Goal: Transaction & Acquisition: Purchase product/service

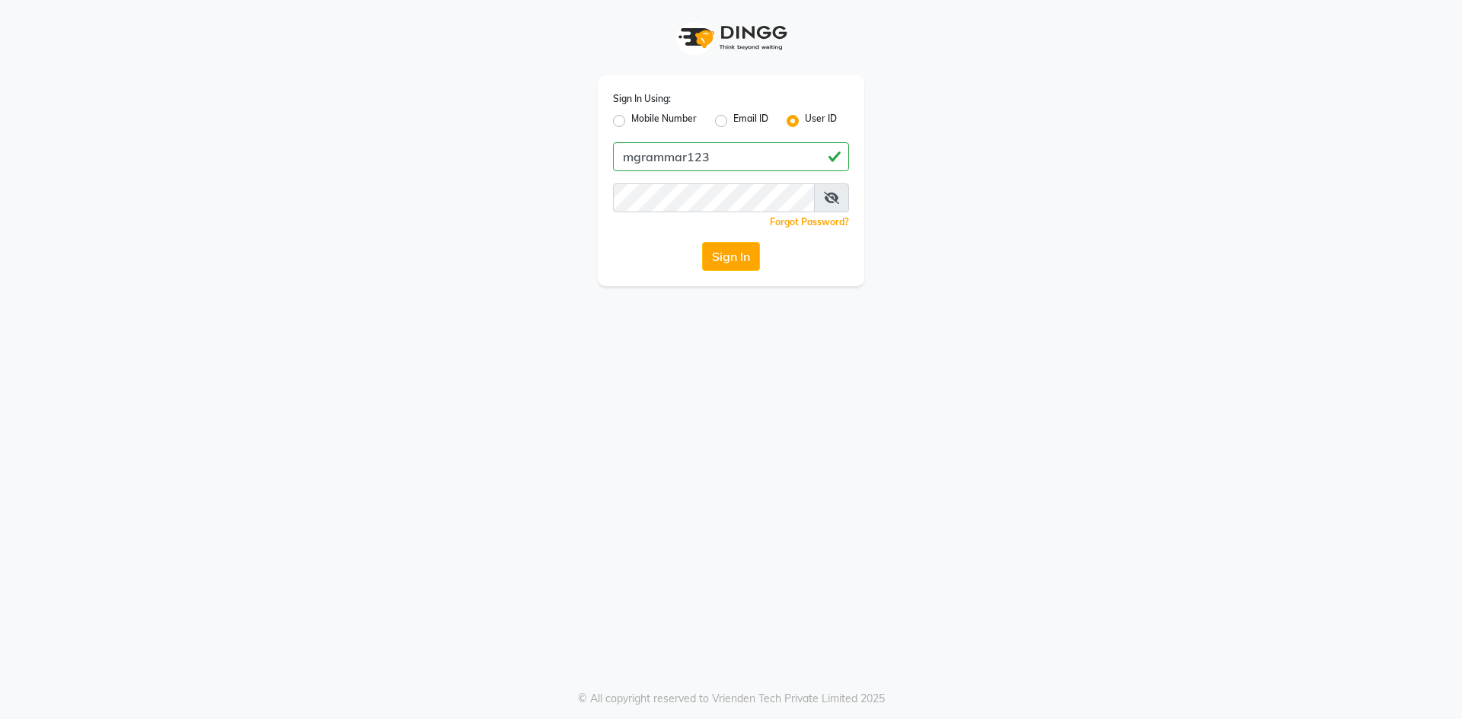
type input "mgrammar123"
click at [702, 242] on button "Sign In" at bounding box center [731, 256] width 58 height 29
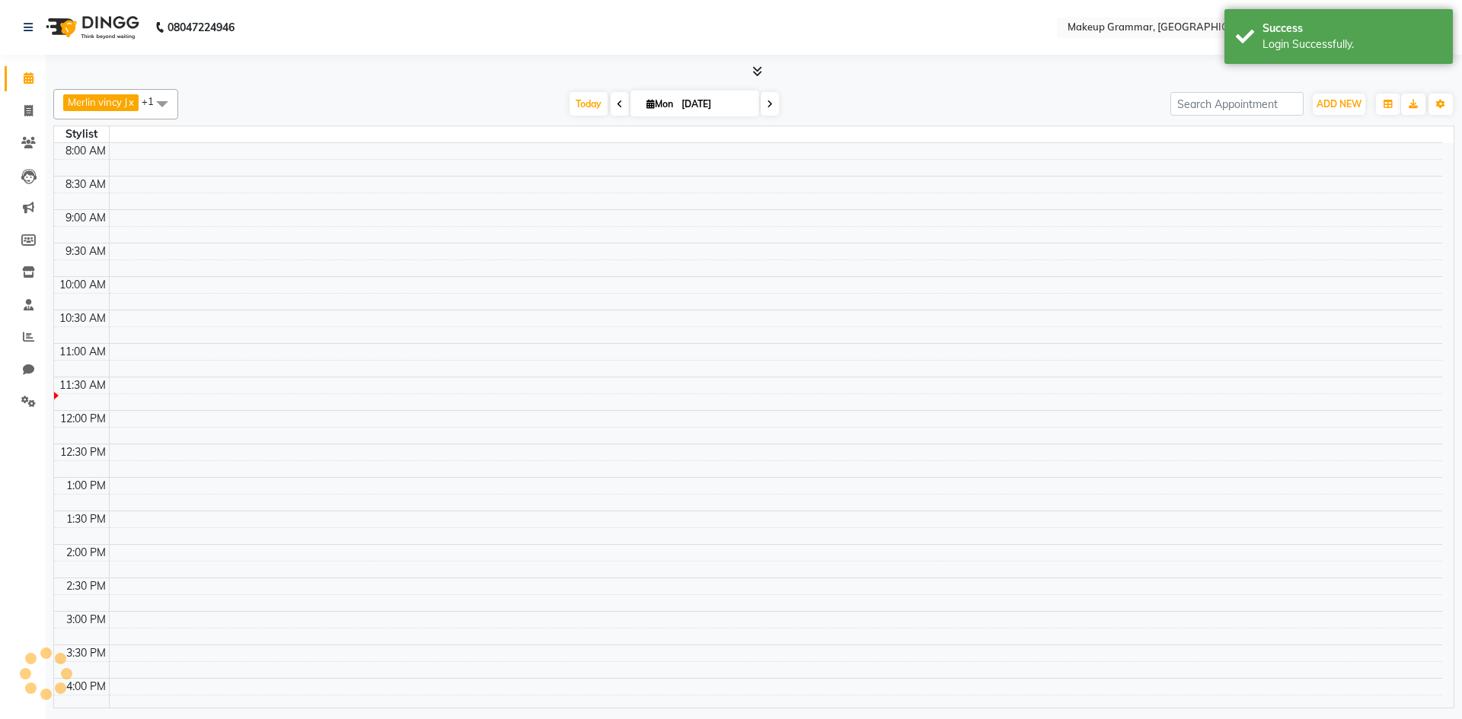
select select "en"
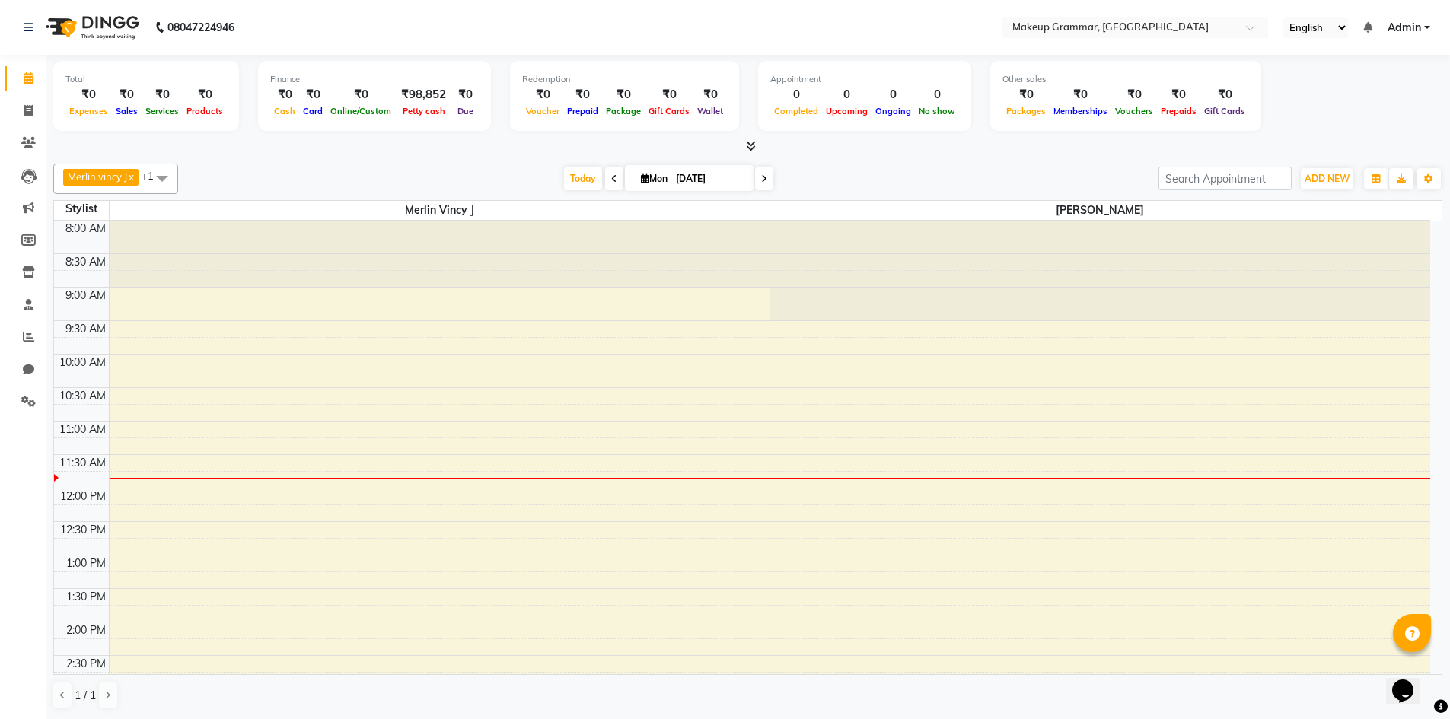
scroll to position [1, 0]
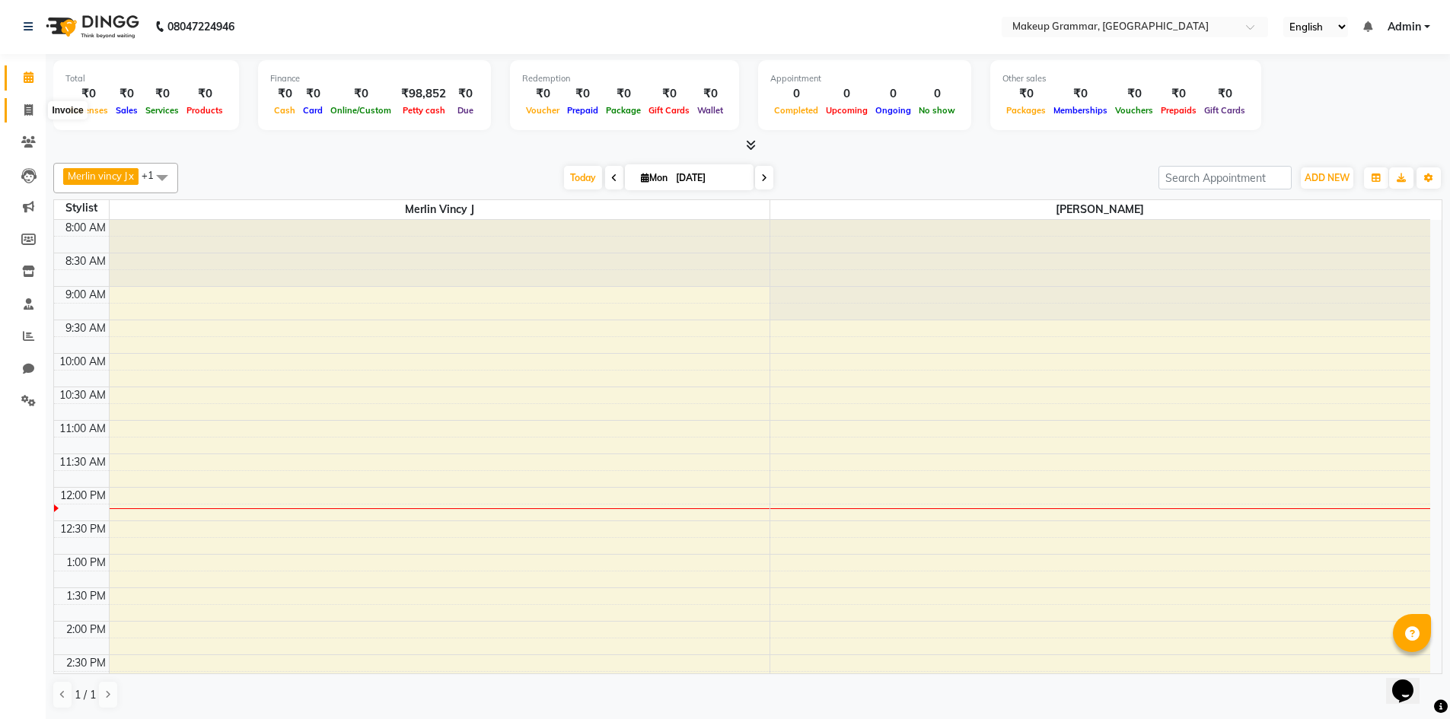
drag, startPoint x: 24, startPoint y: 108, endPoint x: 32, endPoint y: 100, distance: 11.8
click at [24, 107] on icon at bounding box center [28, 109] width 8 height 11
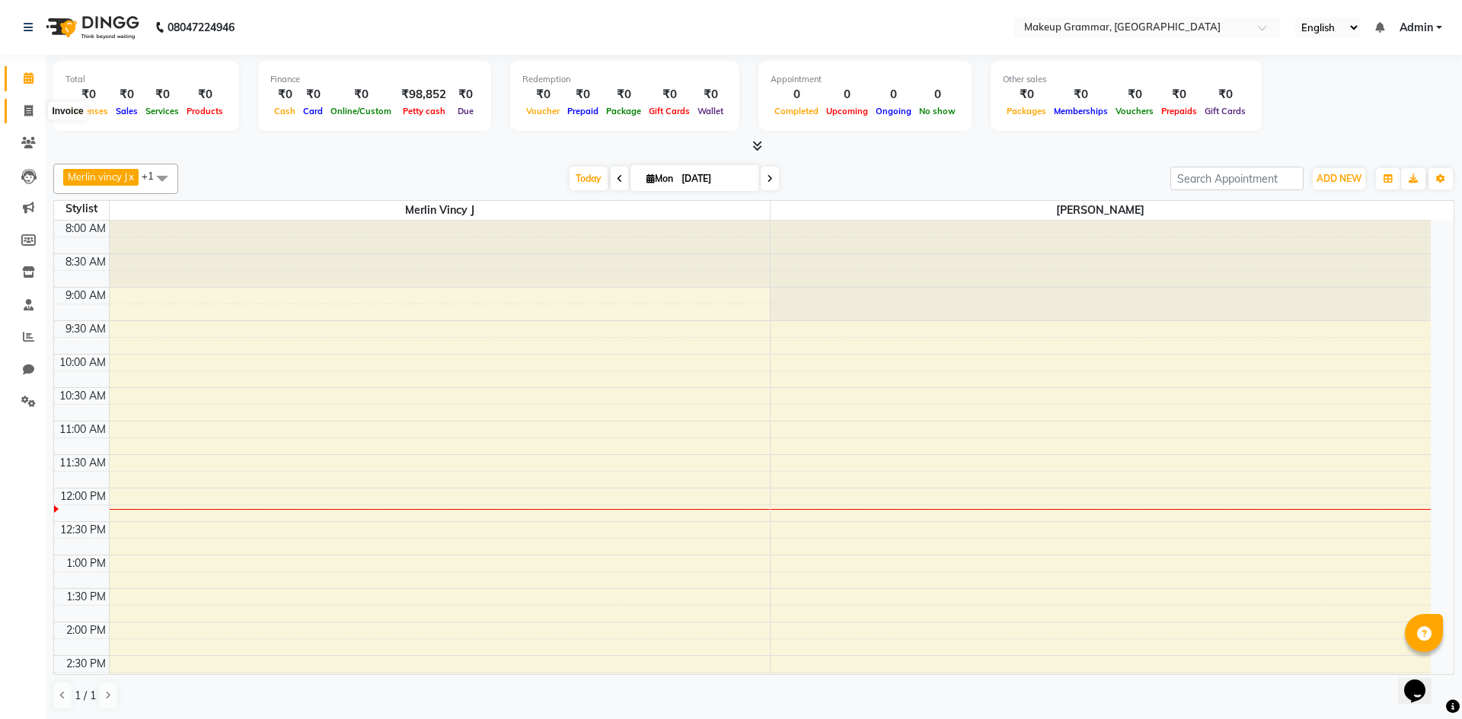
select select "service"
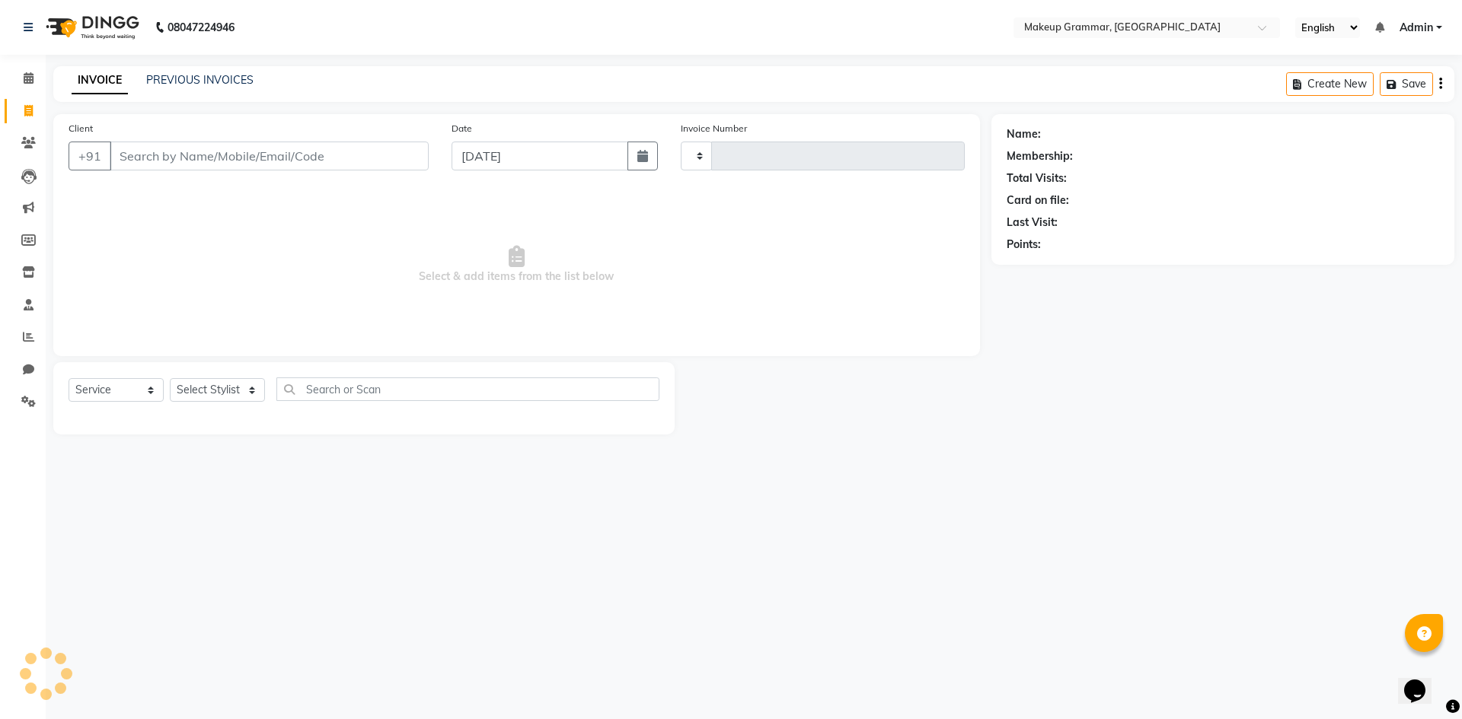
drag, startPoint x: 145, startPoint y: 152, endPoint x: 182, endPoint y: 150, distance: 37.3
click at [147, 152] on input "Client" at bounding box center [269, 156] width 319 height 29
type input "0151"
select select "8477"
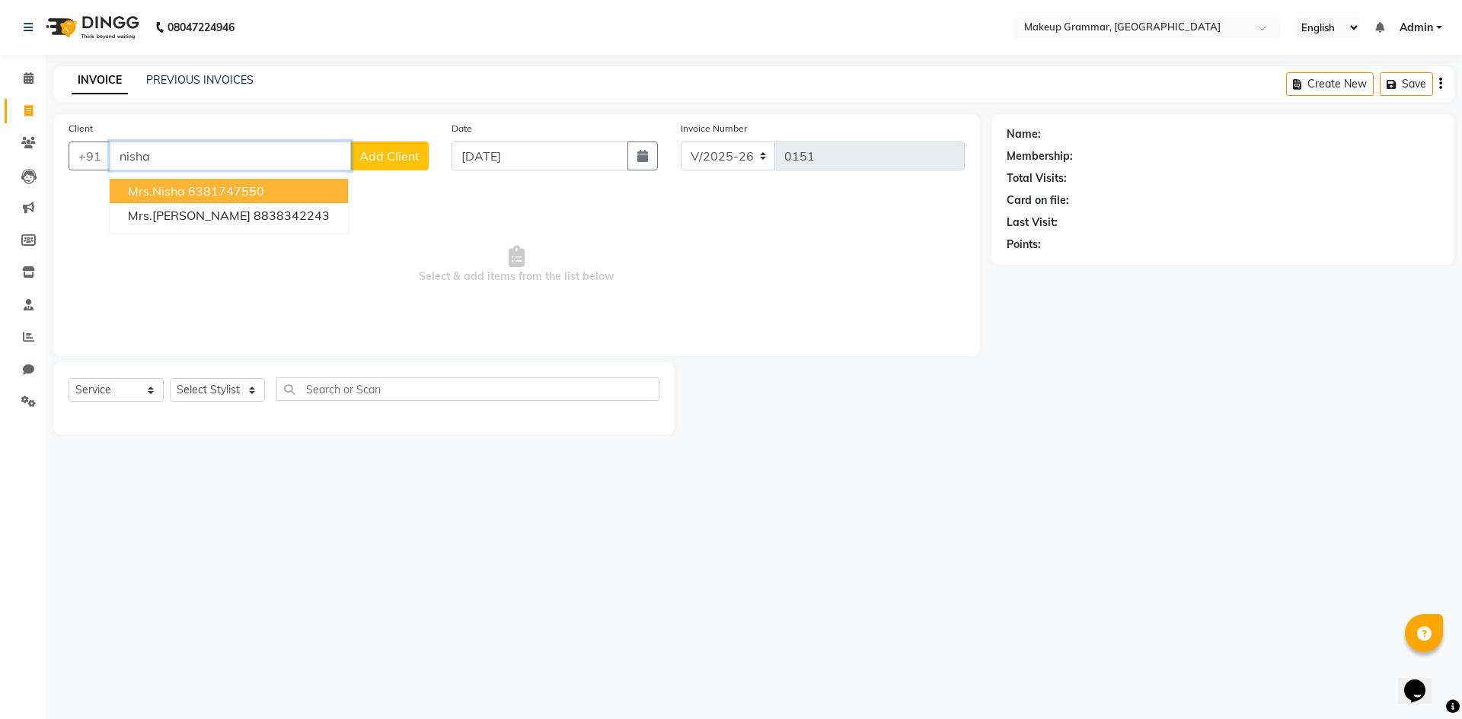
click at [265, 190] on button "Mrs.nisha 6381747550" at bounding box center [229, 191] width 238 height 24
type input "6381747550"
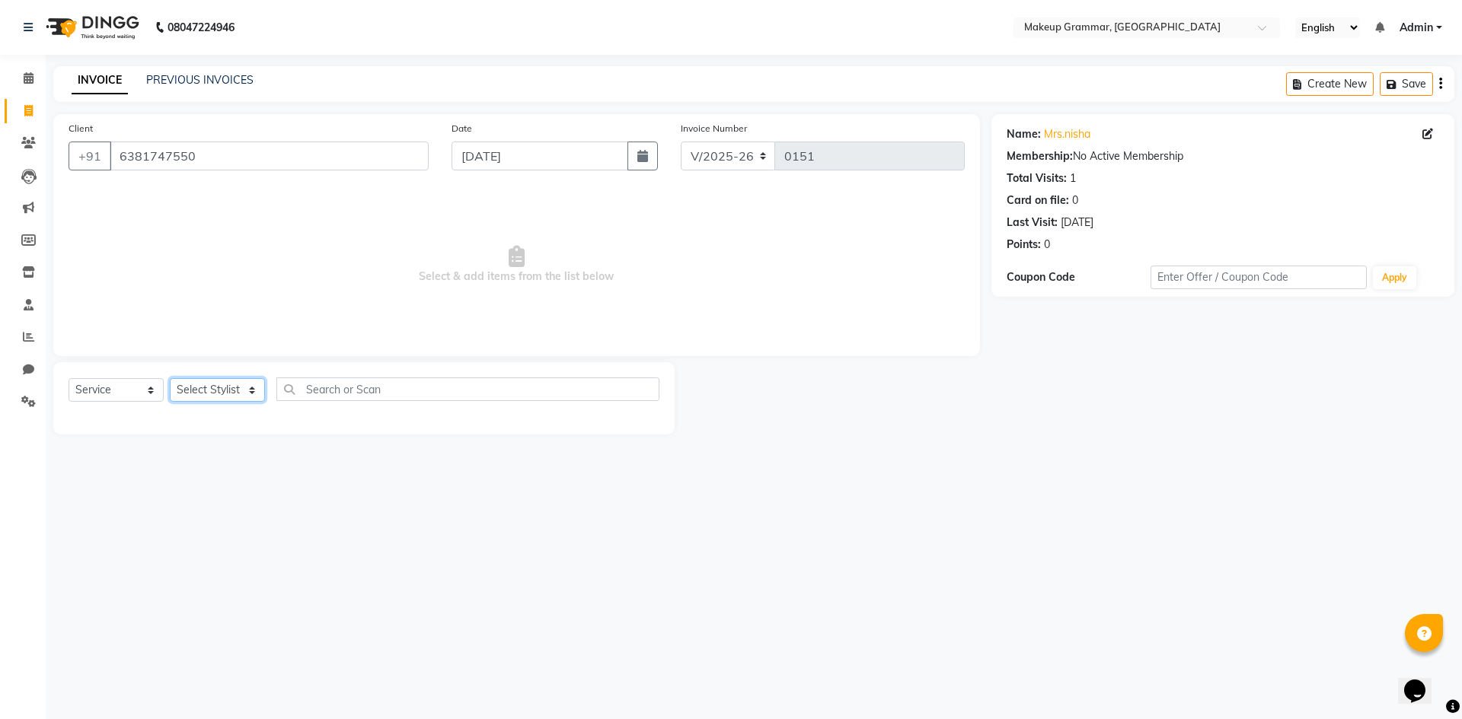
click at [239, 390] on select "Select Stylist Merlin vincy J Salma Sathya" at bounding box center [217, 390] width 95 height 24
select select "89074"
click at [170, 378] on select "Select Stylist Merlin vincy J Salma Sathya" at bounding box center [217, 390] width 95 height 24
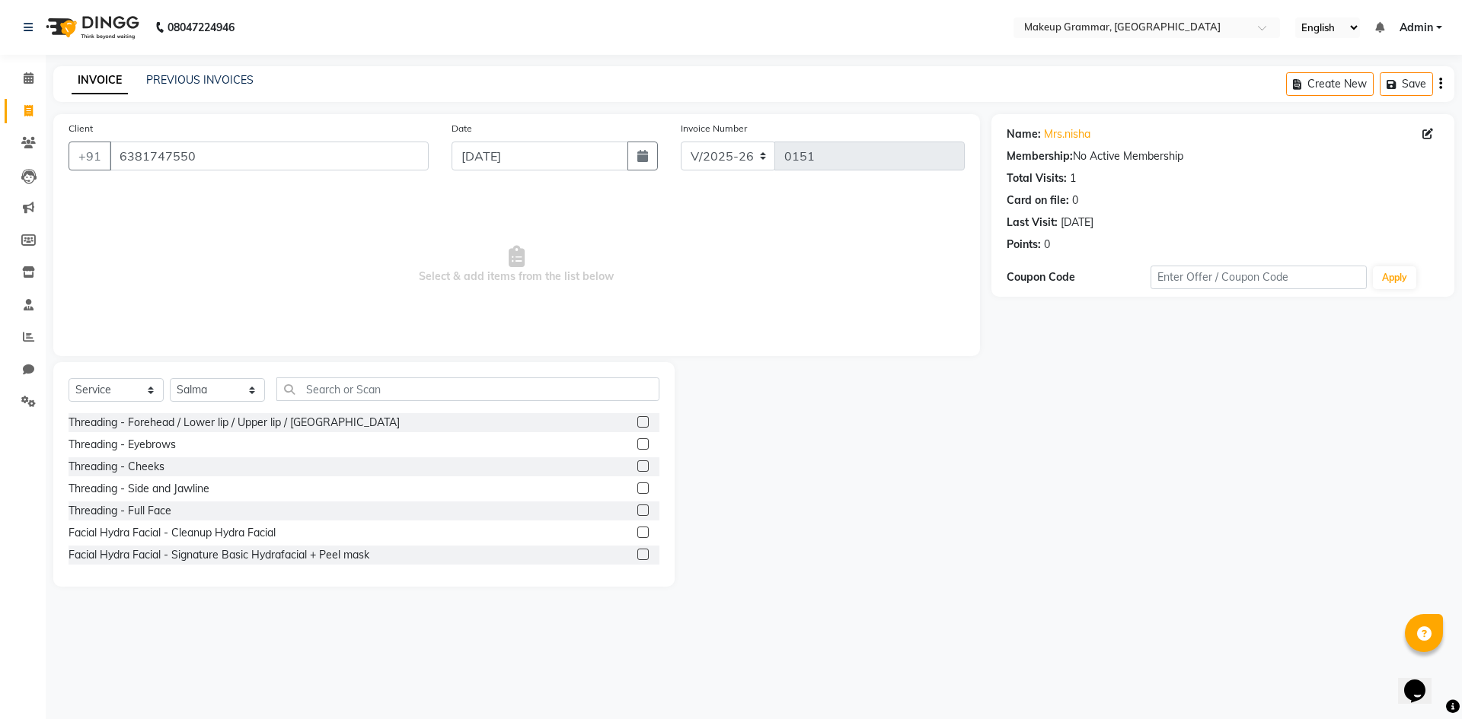
click at [298, 293] on span "Select & add items from the list below" at bounding box center [517, 265] width 896 height 152
click at [34, 308] on span at bounding box center [28, 306] width 27 height 18
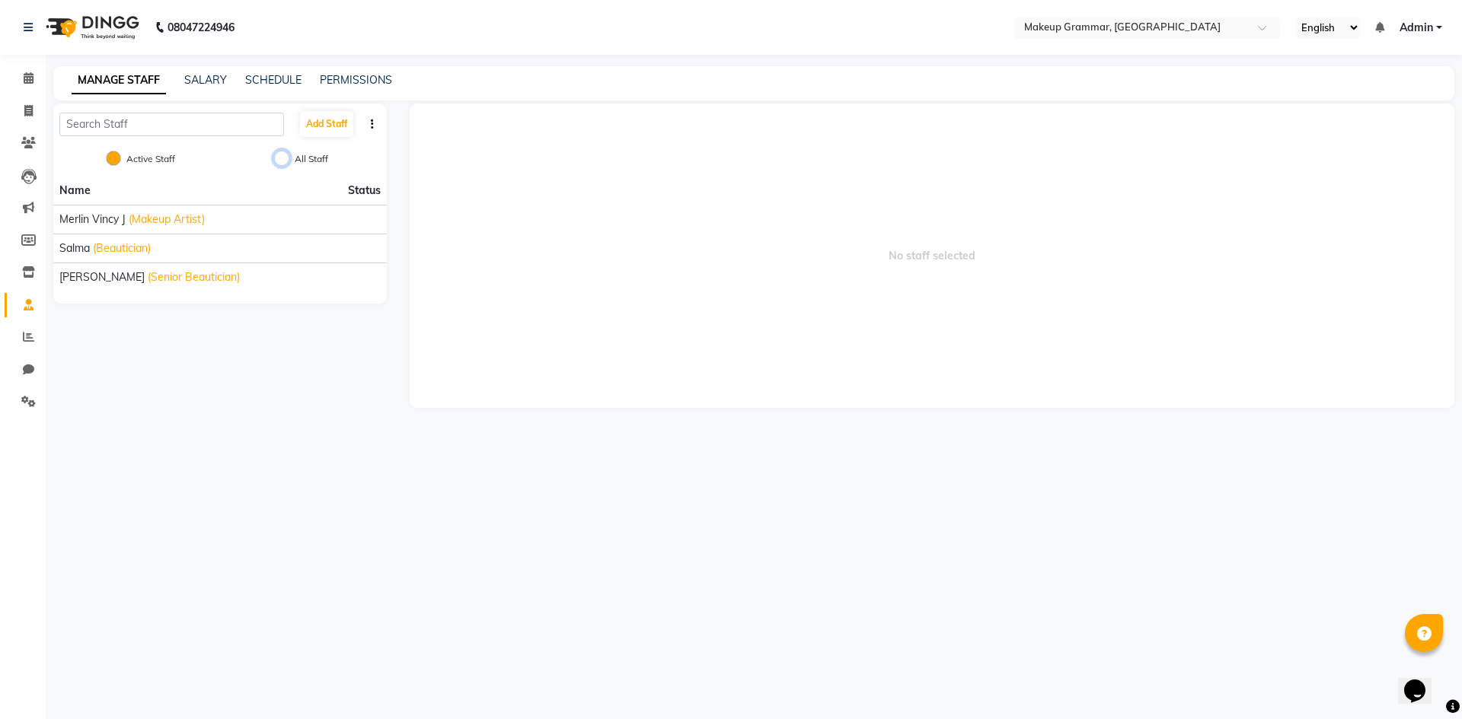
click at [282, 165] on input "All Staff" at bounding box center [281, 158] width 15 height 15
radio input "true"
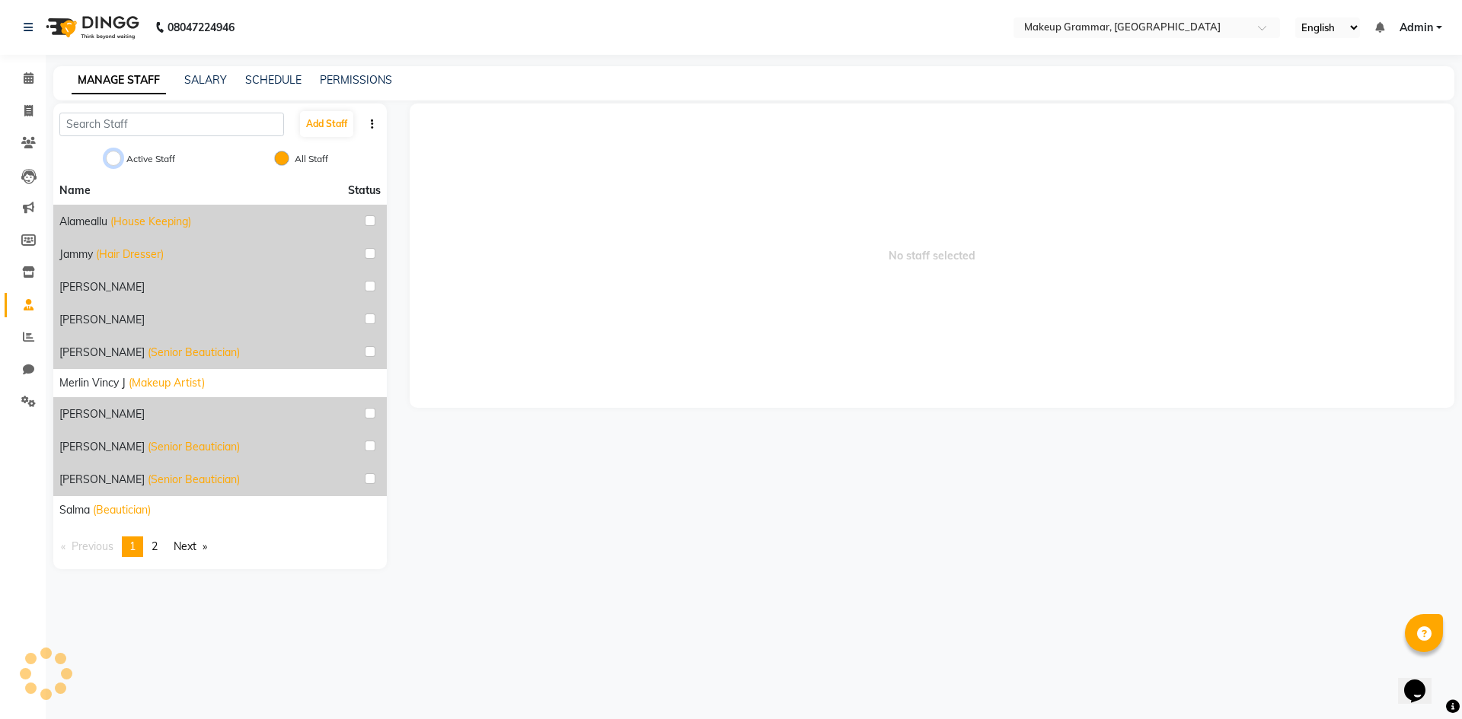
click at [107, 158] on input "Active Staff" at bounding box center [113, 158] width 15 height 15
radio input "true"
radio input "false"
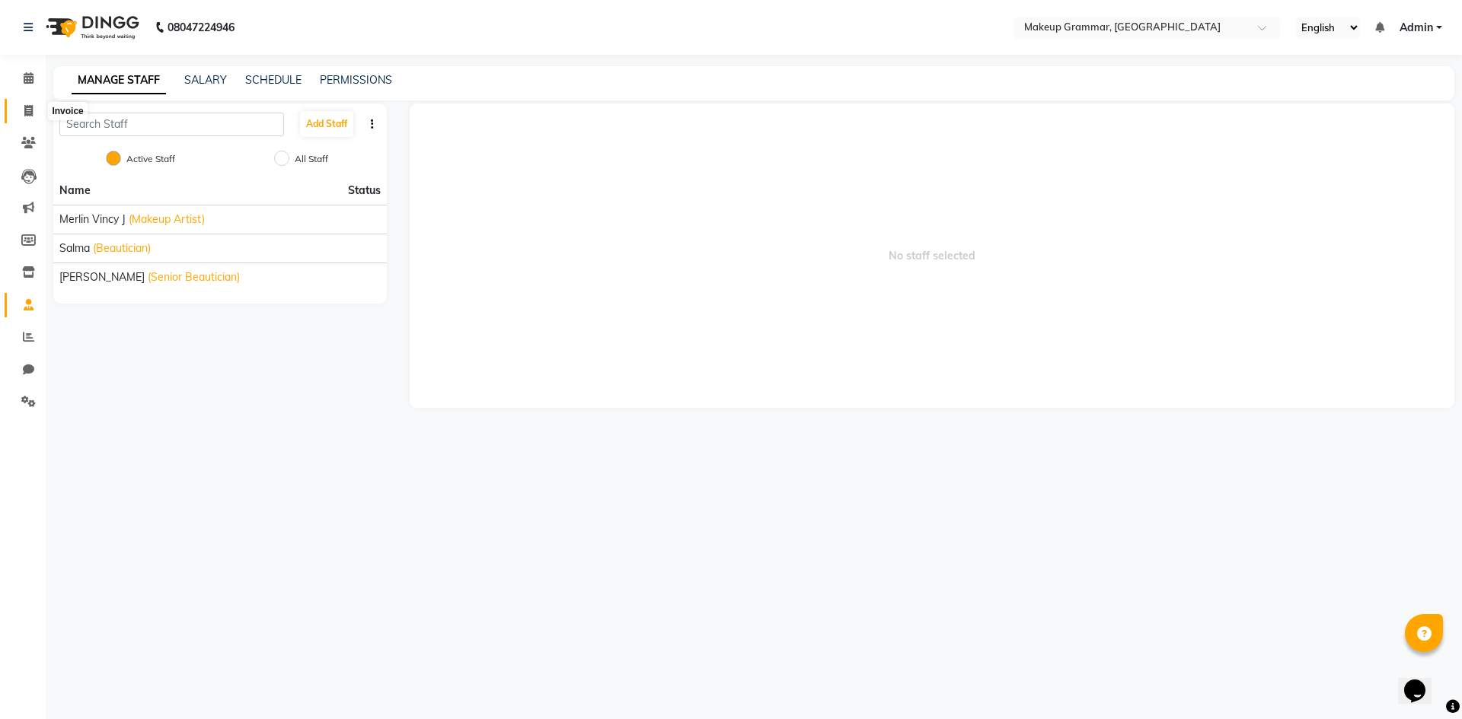
click at [28, 110] on icon at bounding box center [28, 110] width 8 height 11
select select "service"
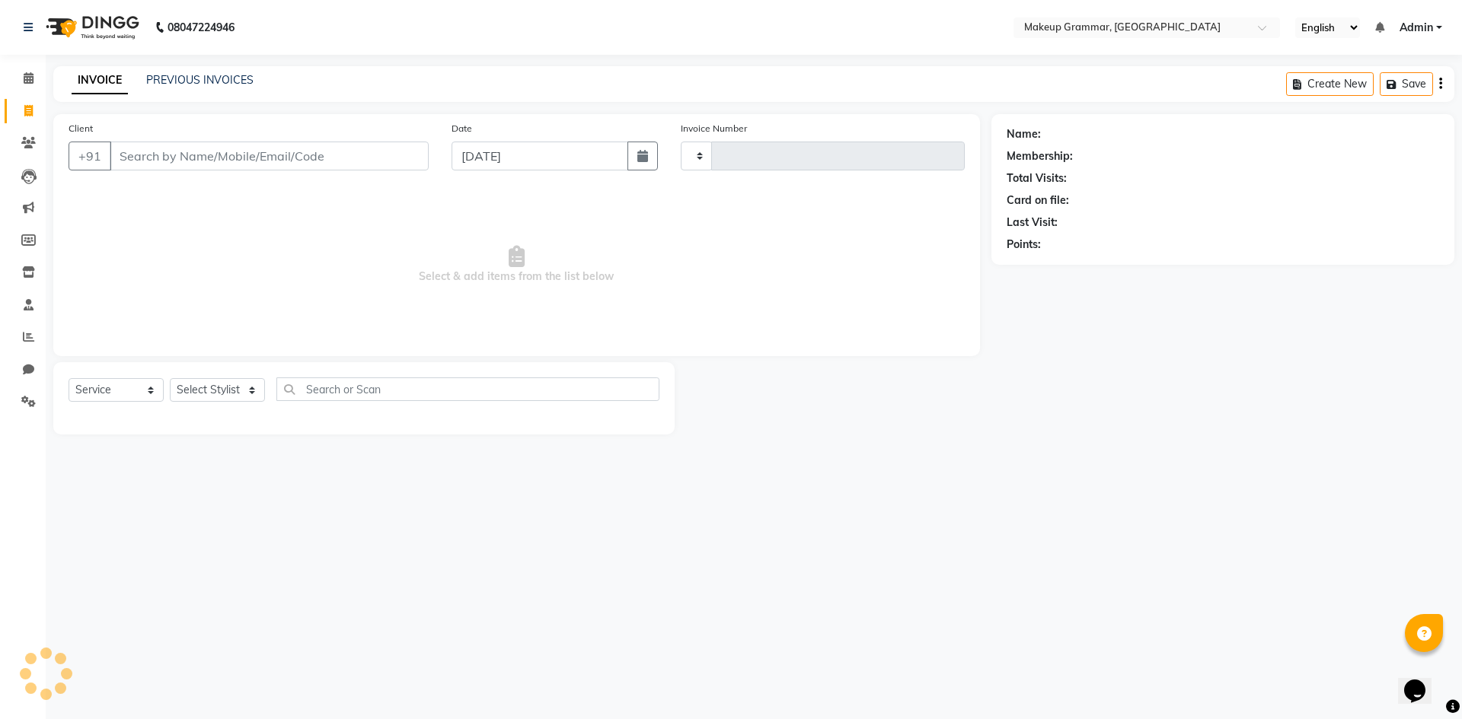
type input "0151"
select select "8477"
click at [204, 385] on select "Select Stylist" at bounding box center [217, 390] width 95 height 24
click at [206, 383] on select "Select Stylist" at bounding box center [217, 390] width 95 height 24
click at [208, 384] on select "Select Stylist" at bounding box center [217, 390] width 95 height 24
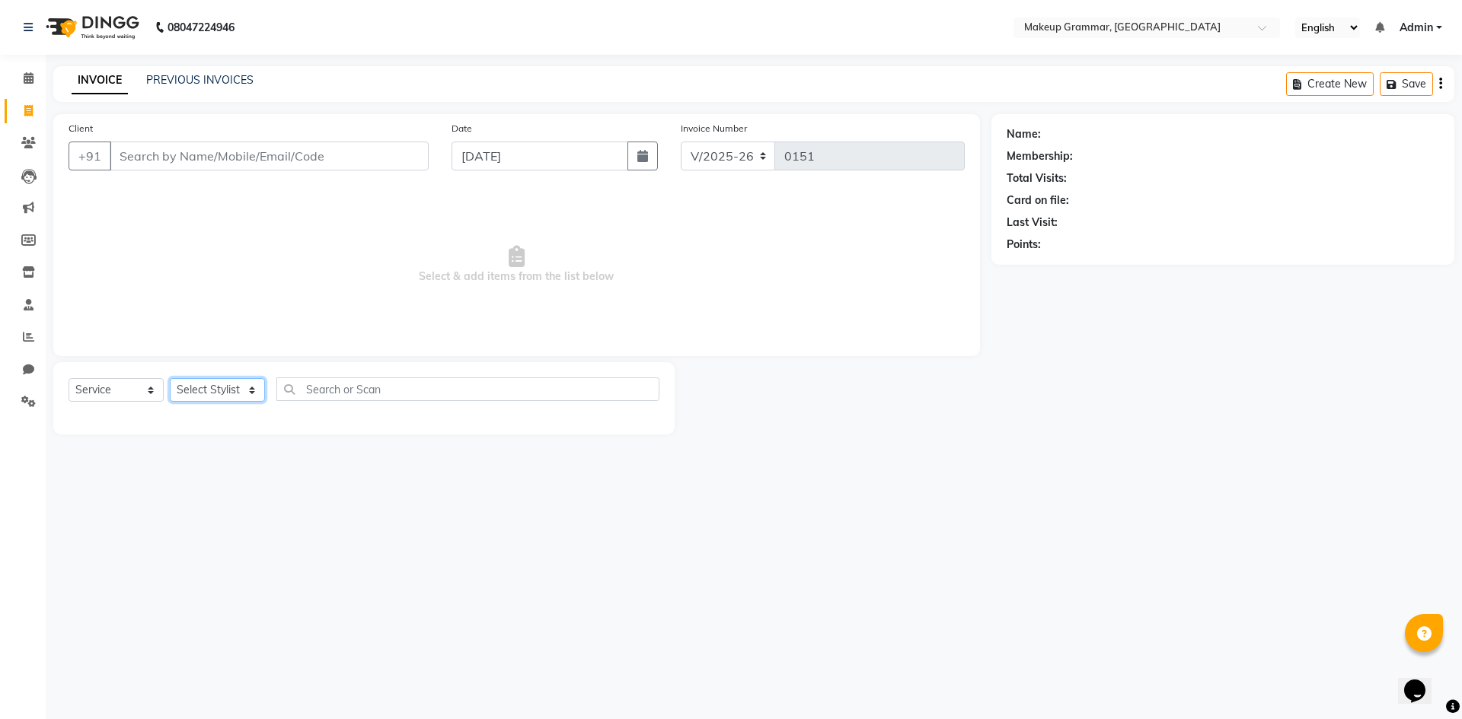
click at [208, 385] on select "Select Stylist" at bounding box center [217, 390] width 95 height 24
click at [209, 384] on select "Select Stylist" at bounding box center [217, 390] width 95 height 24
click at [211, 384] on select "Select Stylist" at bounding box center [217, 390] width 95 height 24
click at [212, 385] on select "Select Stylist" at bounding box center [217, 390] width 95 height 24
drag, startPoint x: 200, startPoint y: 385, endPoint x: 211, endPoint y: 387, distance: 10.8
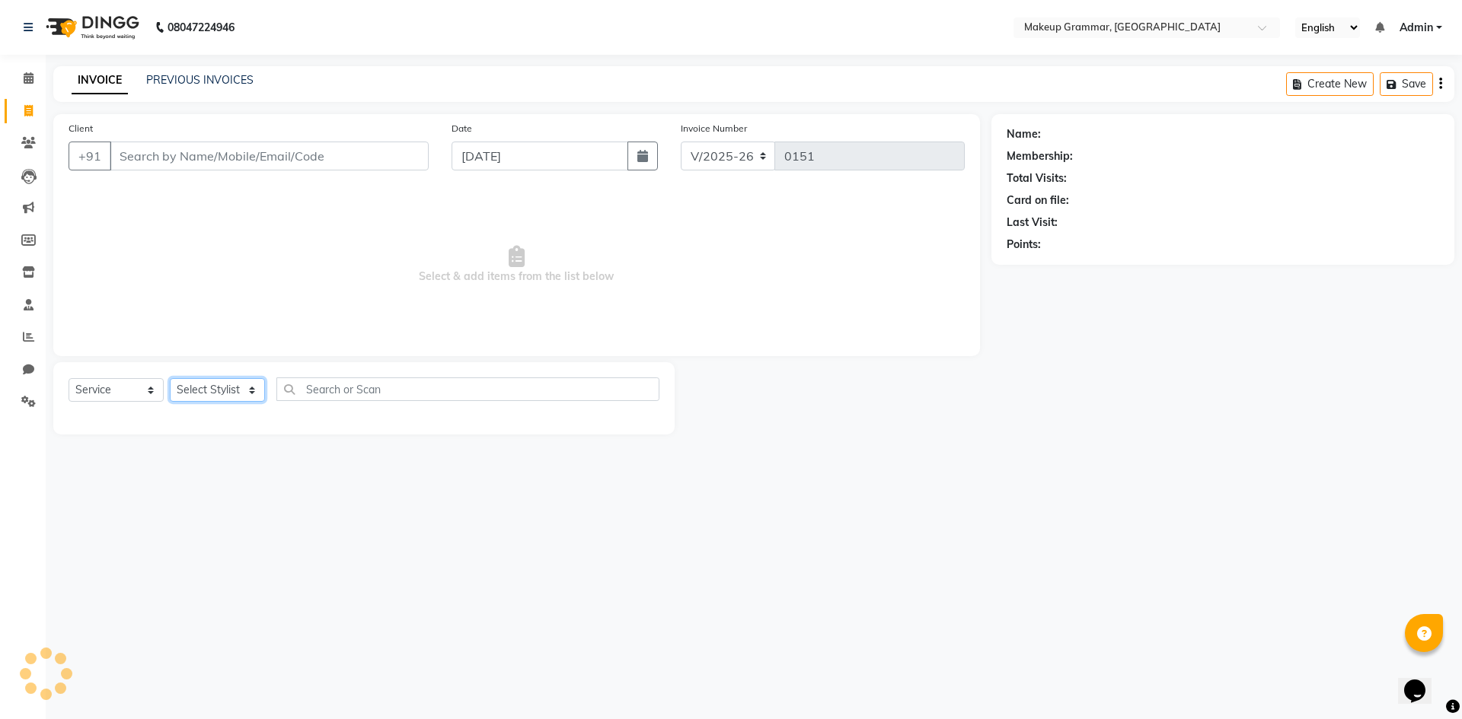
click at [211, 387] on select "Select Stylist Merlin vincy J Salma Sathya" at bounding box center [217, 390] width 95 height 24
click at [216, 384] on select "Select Stylist Merlin vincy J Salma Sathya" at bounding box center [217, 390] width 95 height 24
select select "89074"
click at [170, 378] on select "Select Stylist Merlin vincy J Salma Sathya" at bounding box center [217, 390] width 95 height 24
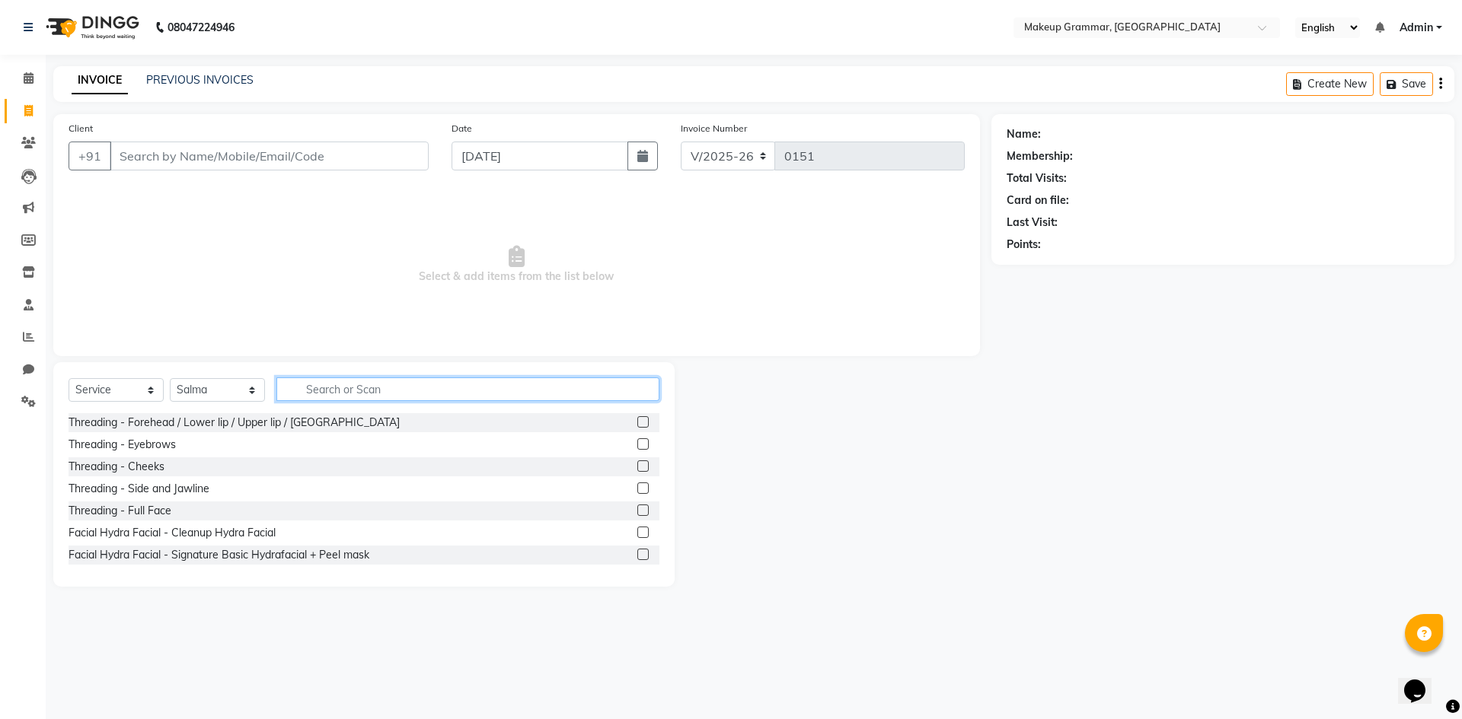
click at [311, 389] on input "text" at bounding box center [467, 390] width 383 height 24
type input "wax"
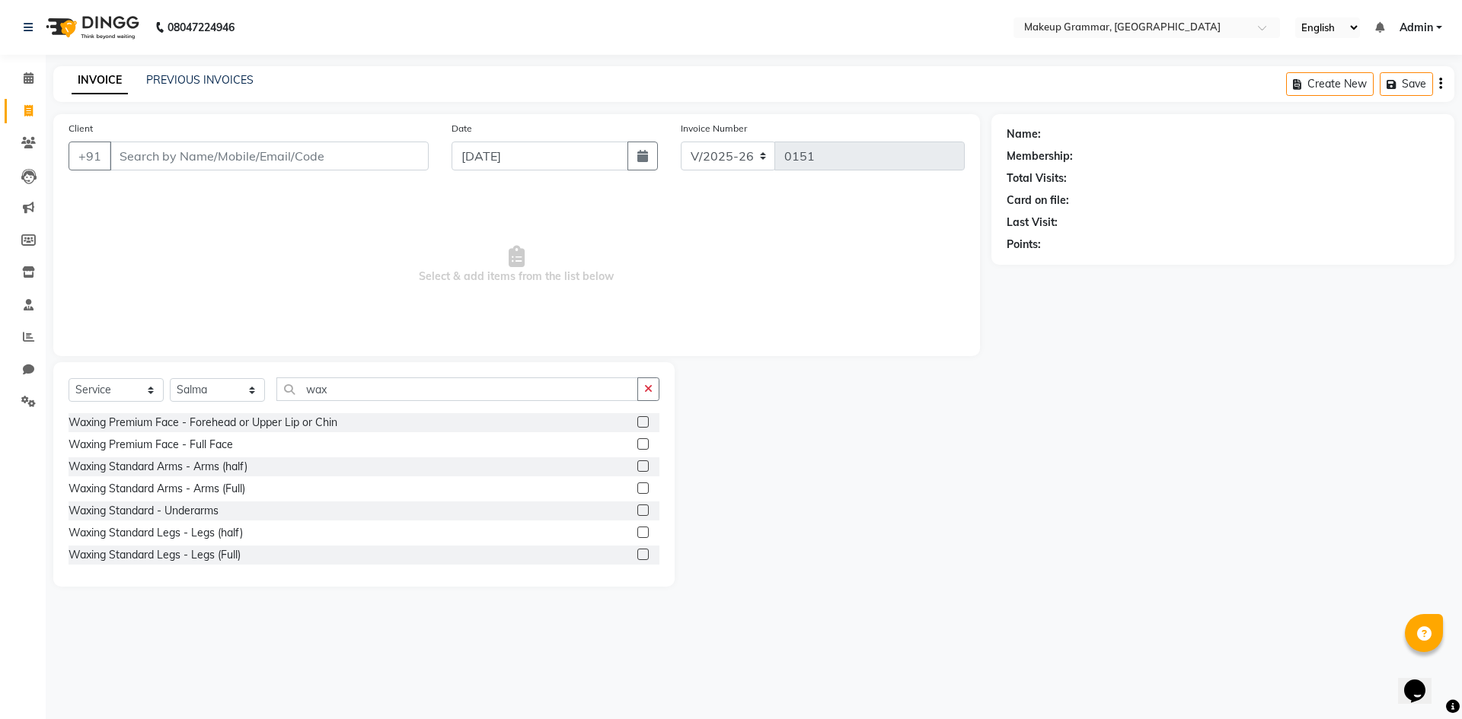
click at [637, 465] on label at bounding box center [642, 466] width 11 height 11
click at [637, 465] on input "checkbox" at bounding box center [642, 467] width 10 height 10
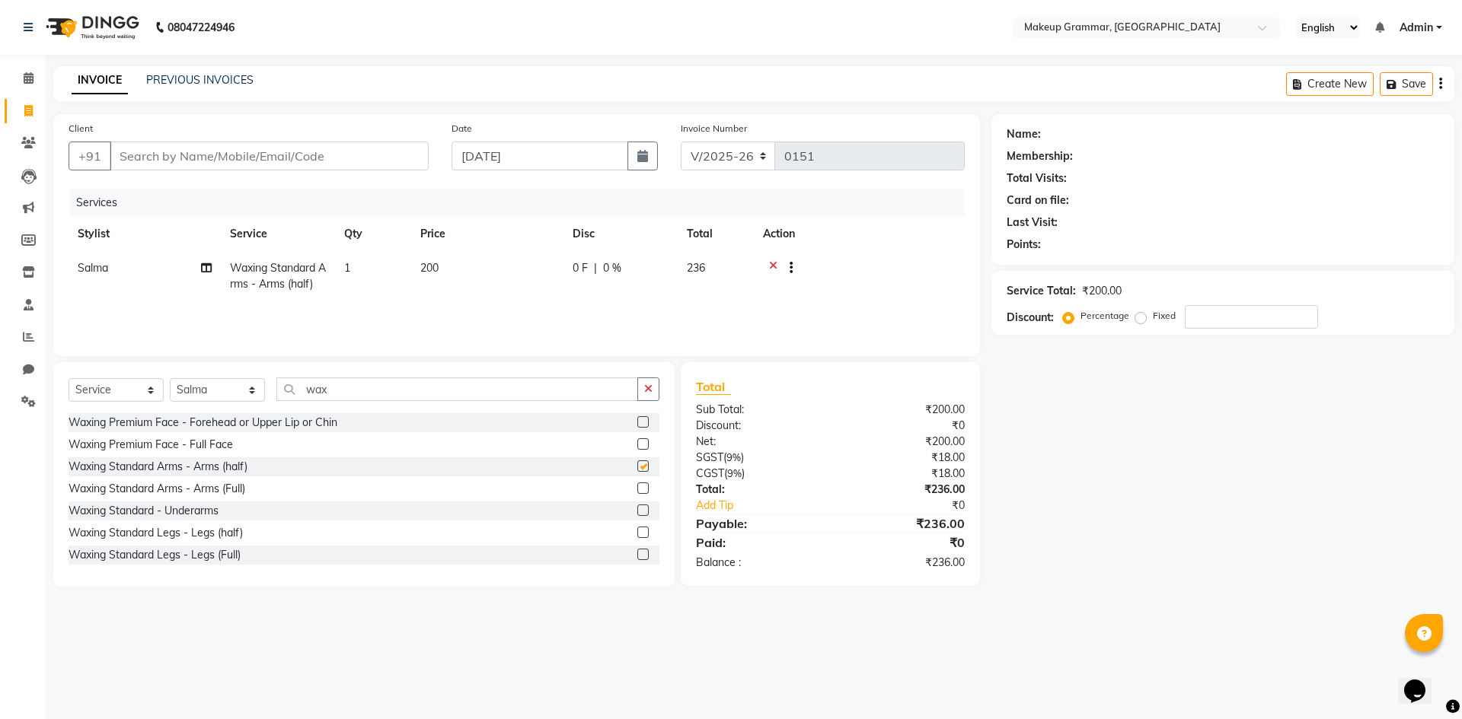
checkbox input "false"
click at [637, 486] on label at bounding box center [642, 488] width 11 height 11
click at [637, 486] on input "checkbox" at bounding box center [642, 489] width 10 height 10
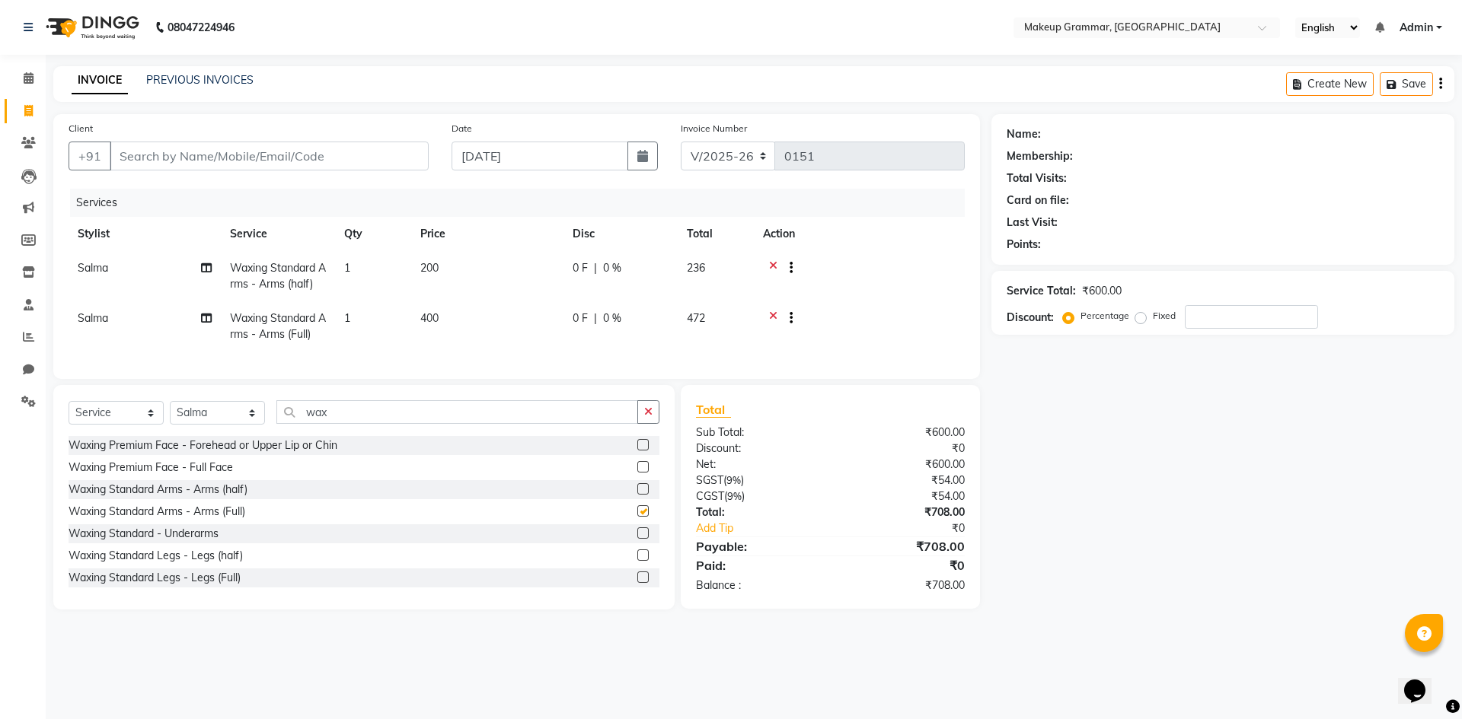
checkbox input "false"
click at [775, 261] on icon at bounding box center [773, 269] width 8 height 19
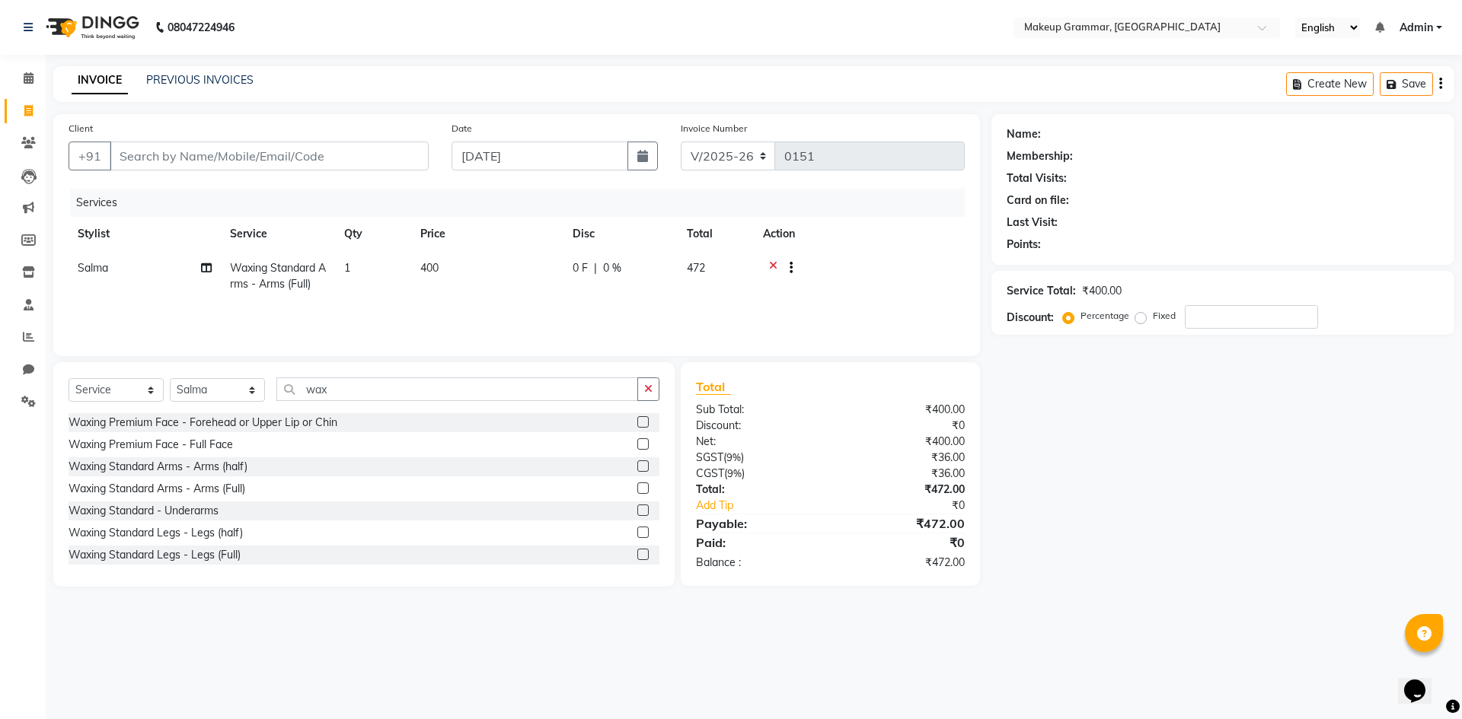
click at [637, 553] on label at bounding box center [642, 554] width 11 height 11
click at [637, 553] on input "checkbox" at bounding box center [642, 555] width 10 height 10
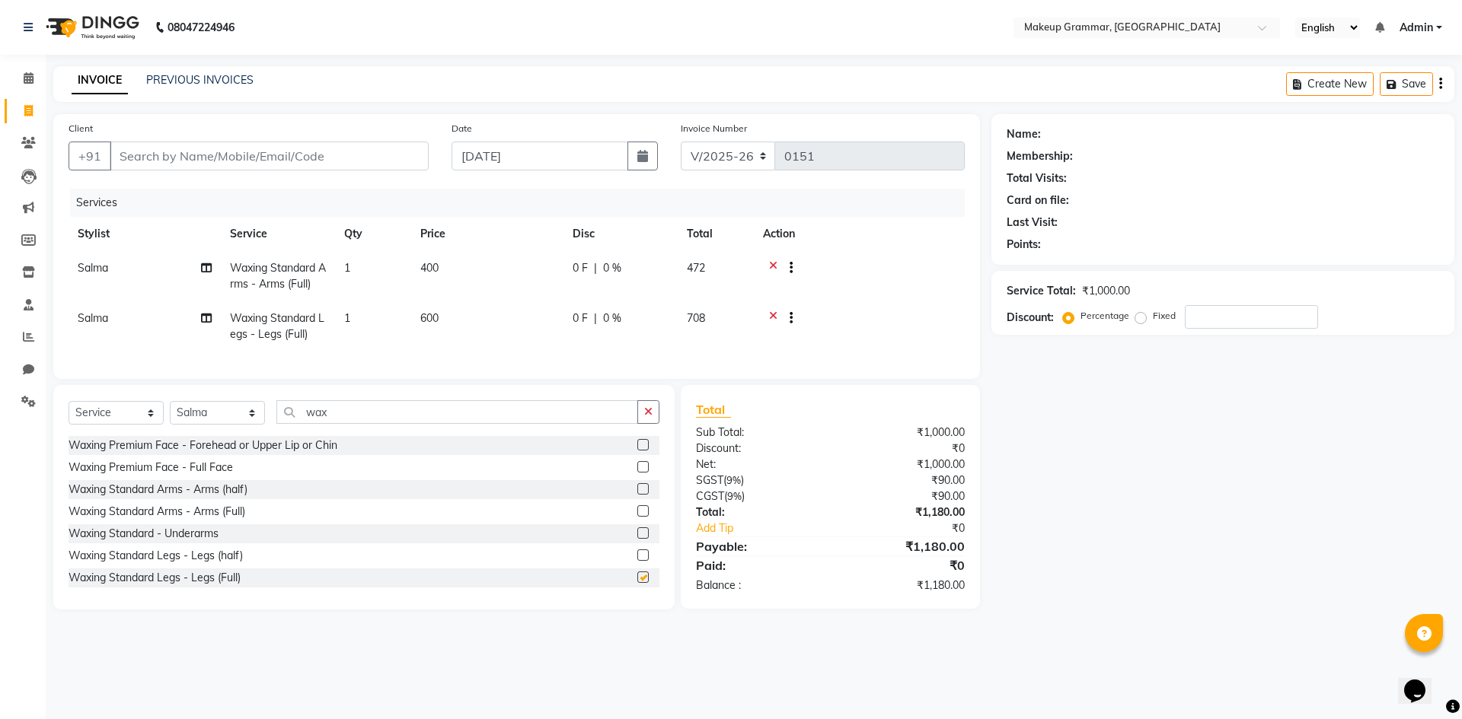
checkbox input "false"
click at [250, 425] on select "Select Stylist Merlin vincy J Salma Sathya" at bounding box center [217, 413] width 95 height 24
select select "87952"
click at [170, 413] on select "Select Stylist Merlin vincy J Salma Sathya" at bounding box center [217, 413] width 95 height 24
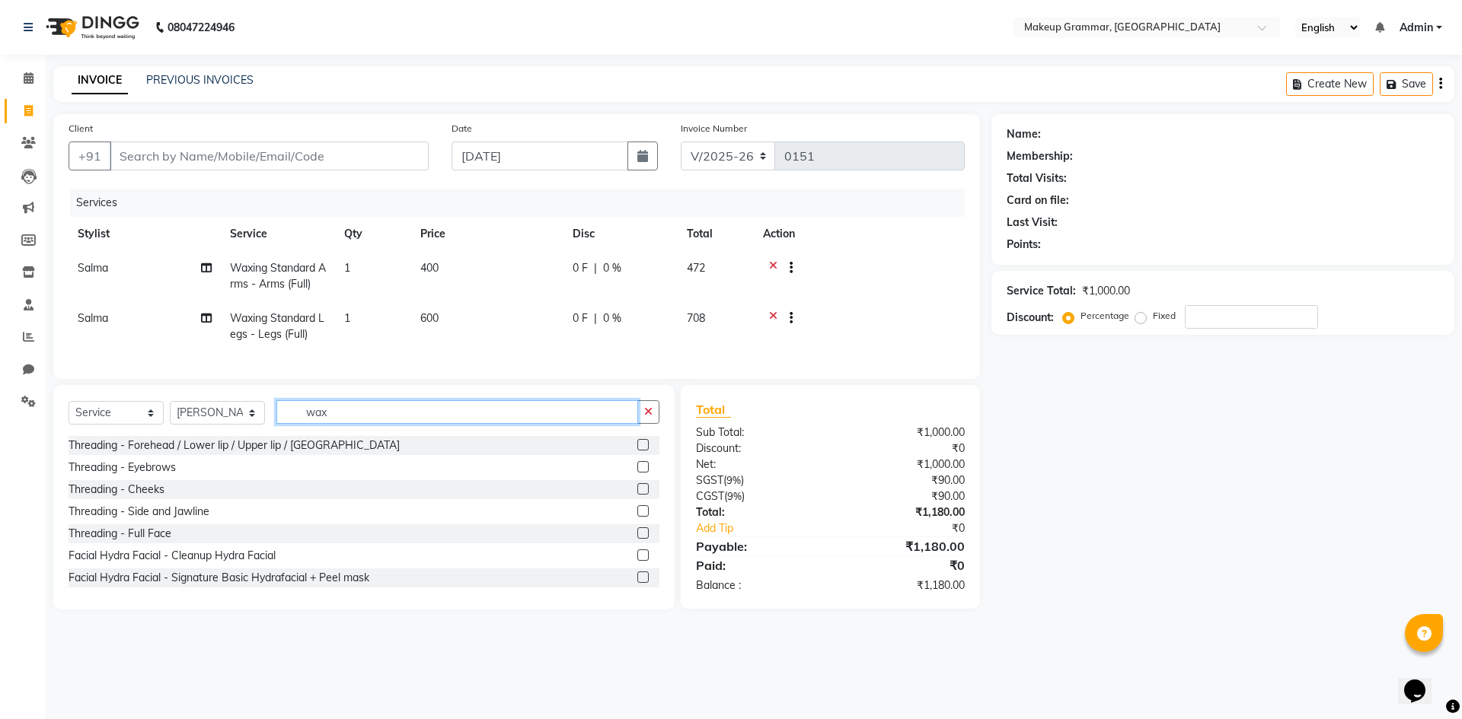
click at [370, 423] on input "wax" at bounding box center [457, 412] width 362 height 24
type input "w"
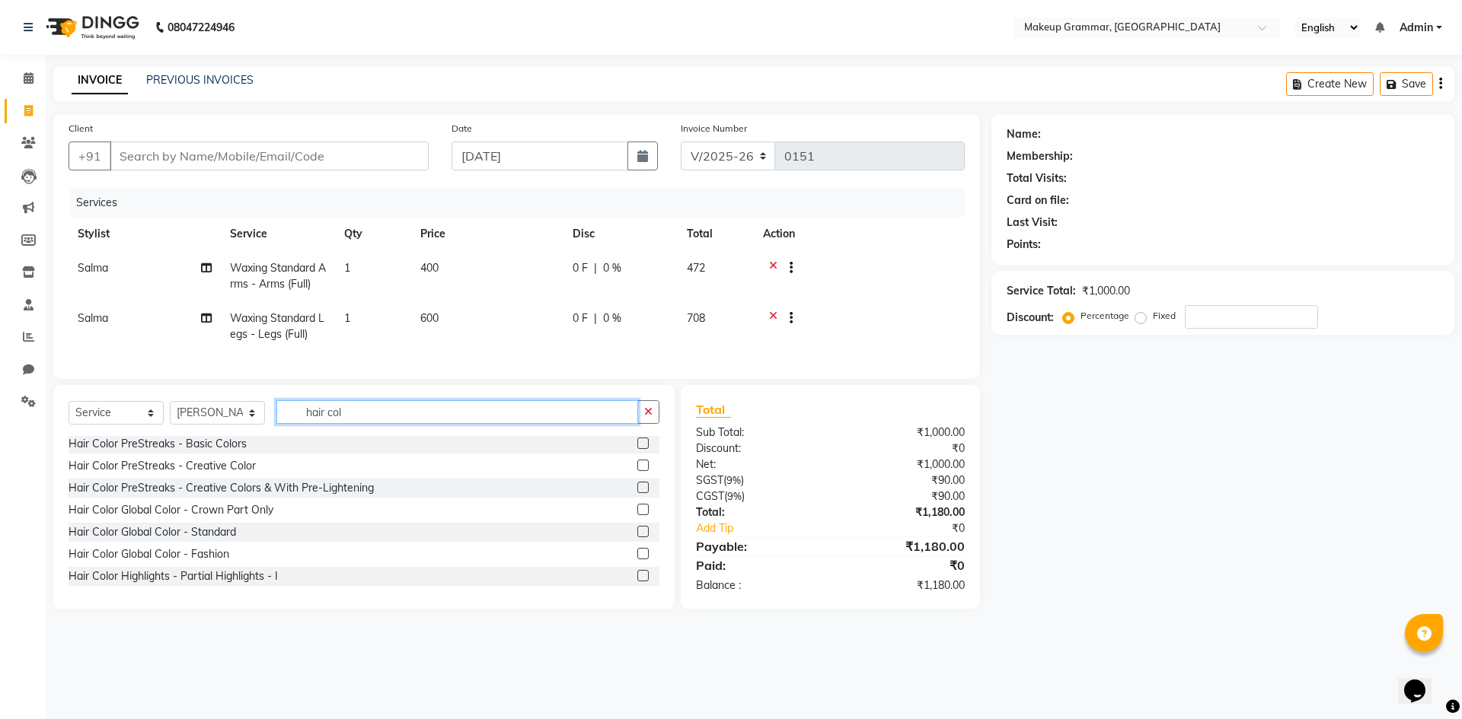
scroll to position [135, 0]
type input "hair col"
click at [637, 515] on label at bounding box center [642, 508] width 11 height 11
click at [637, 515] on input "checkbox" at bounding box center [642, 510] width 10 height 10
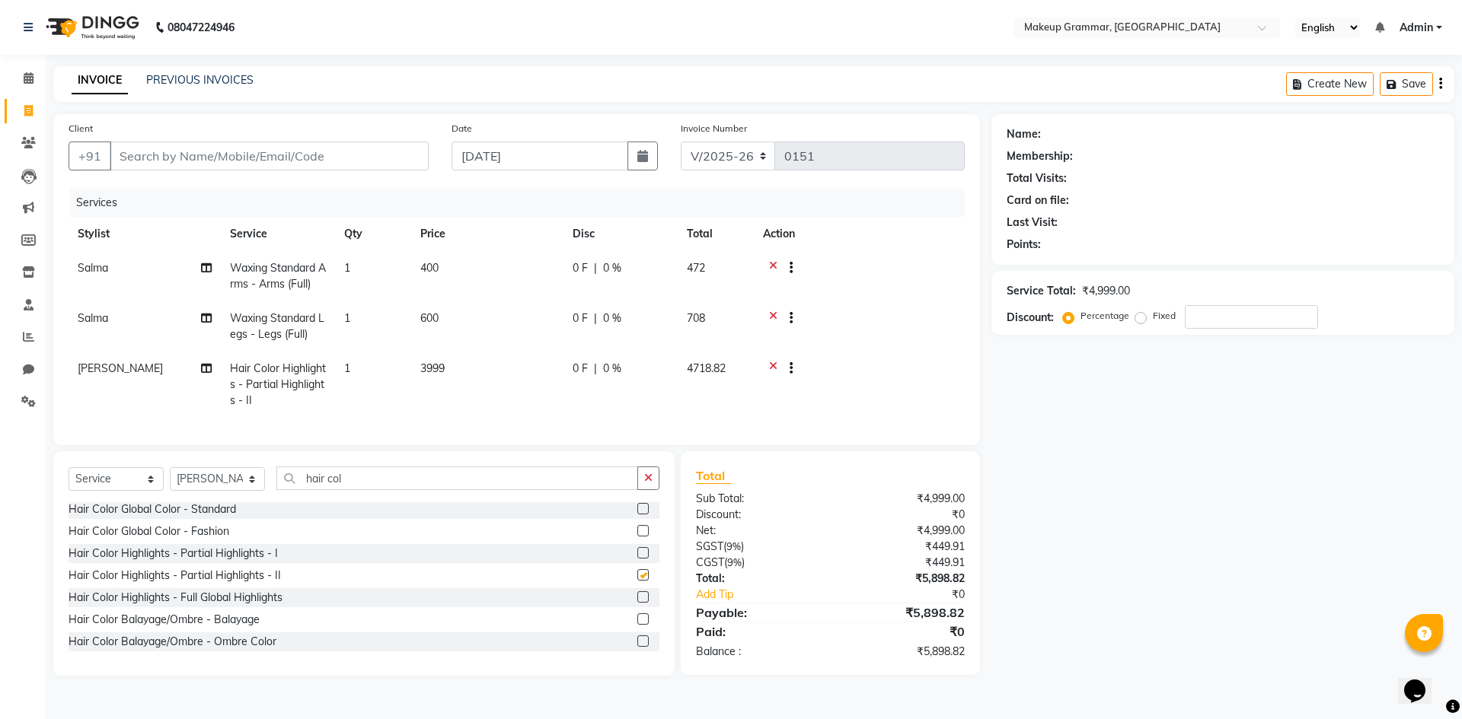
checkbox input "false"
click at [774, 365] on icon at bounding box center [773, 370] width 8 height 19
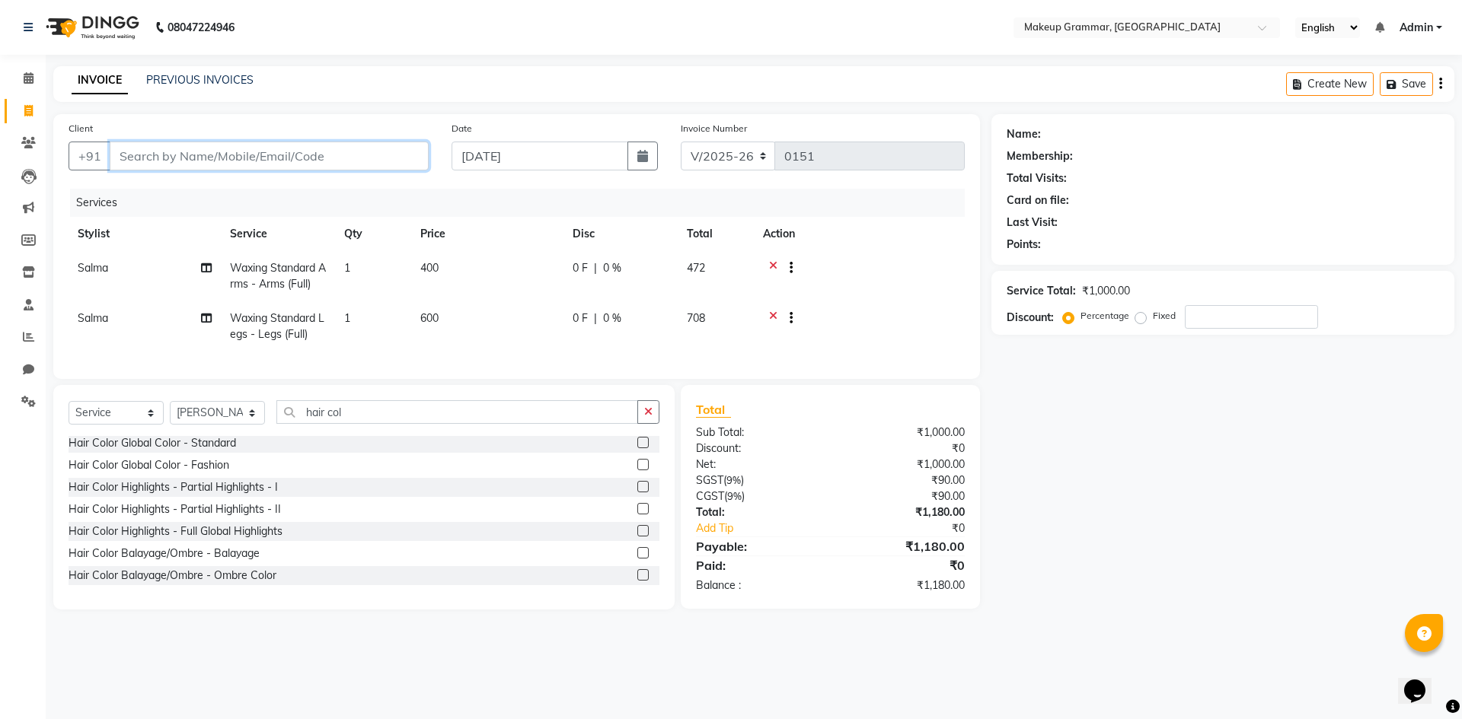
click at [352, 164] on input "Client" at bounding box center [269, 156] width 319 height 29
type input "n"
type input "0"
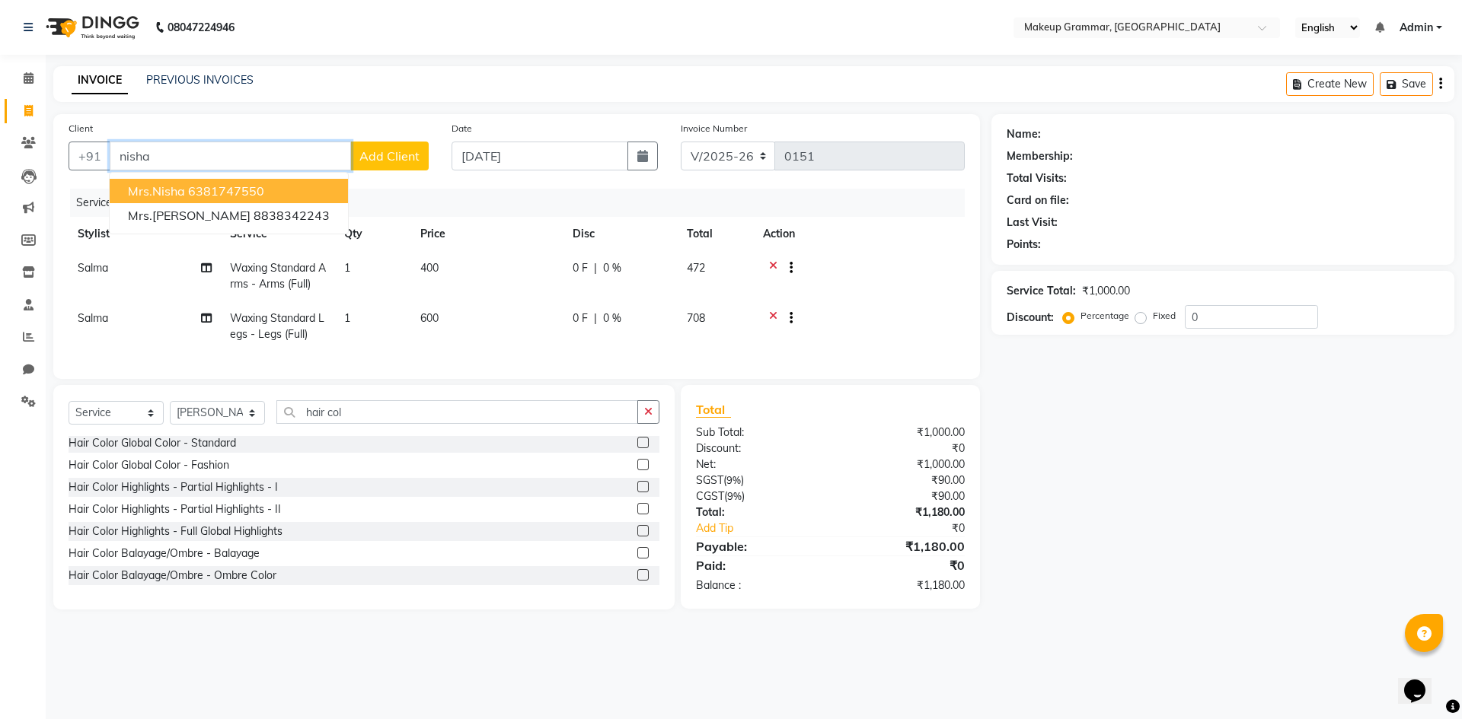
click at [260, 194] on ngb-highlight "6381747550" at bounding box center [226, 190] width 76 height 15
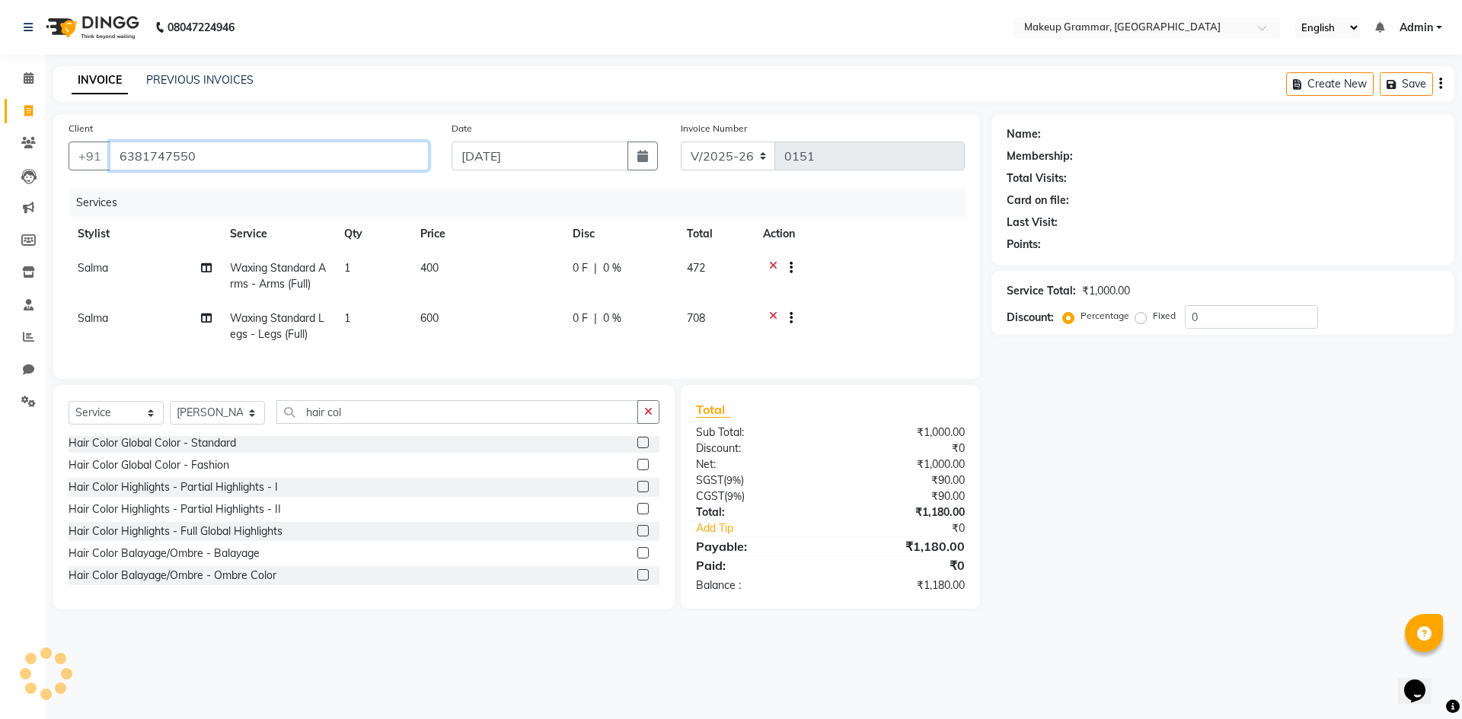
type input "6381747550"
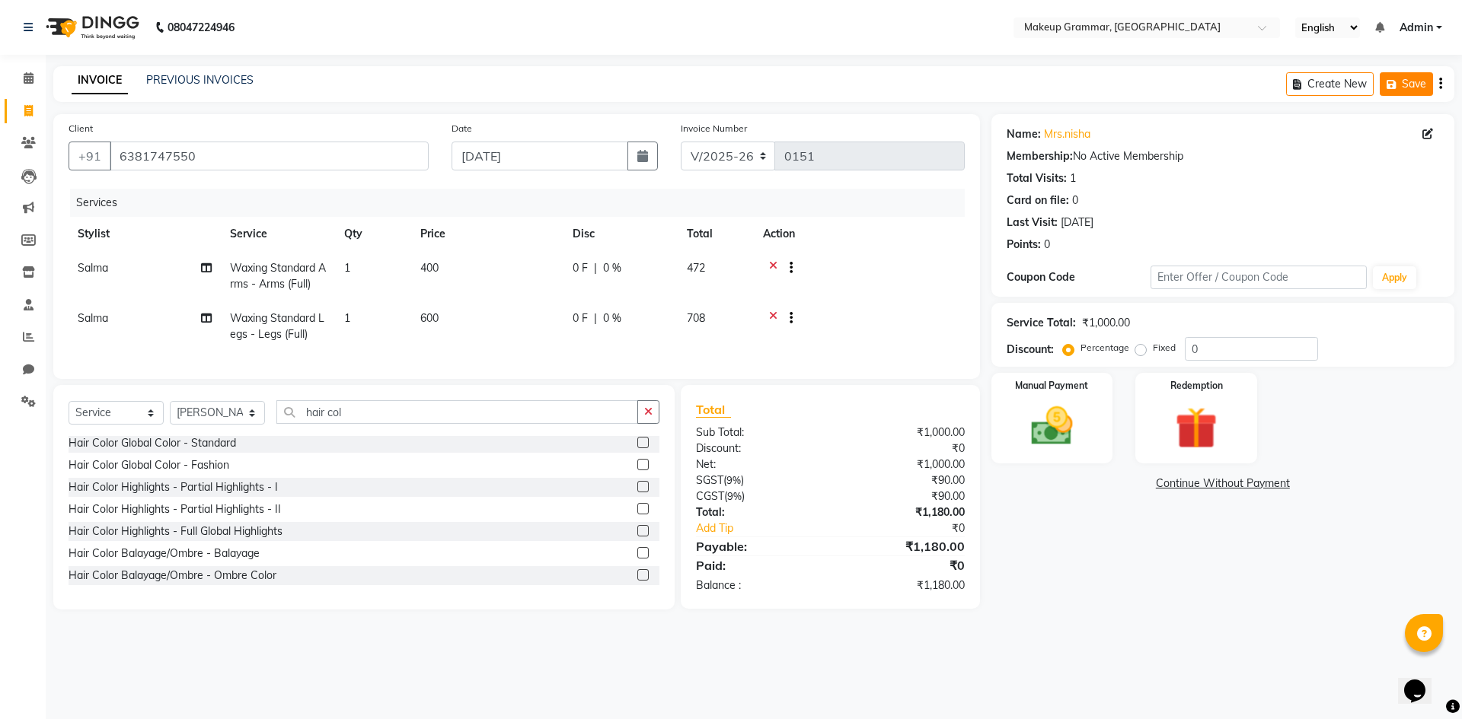
click at [1403, 89] on button "Save" at bounding box center [1406, 84] width 53 height 24
click at [1096, 595] on div "Name: Mrs.nisha Membership: No Active Membership Total Visits: 1 Card on file: …" at bounding box center [1228, 362] width 474 height 496
click at [26, 78] on icon at bounding box center [29, 77] width 10 height 11
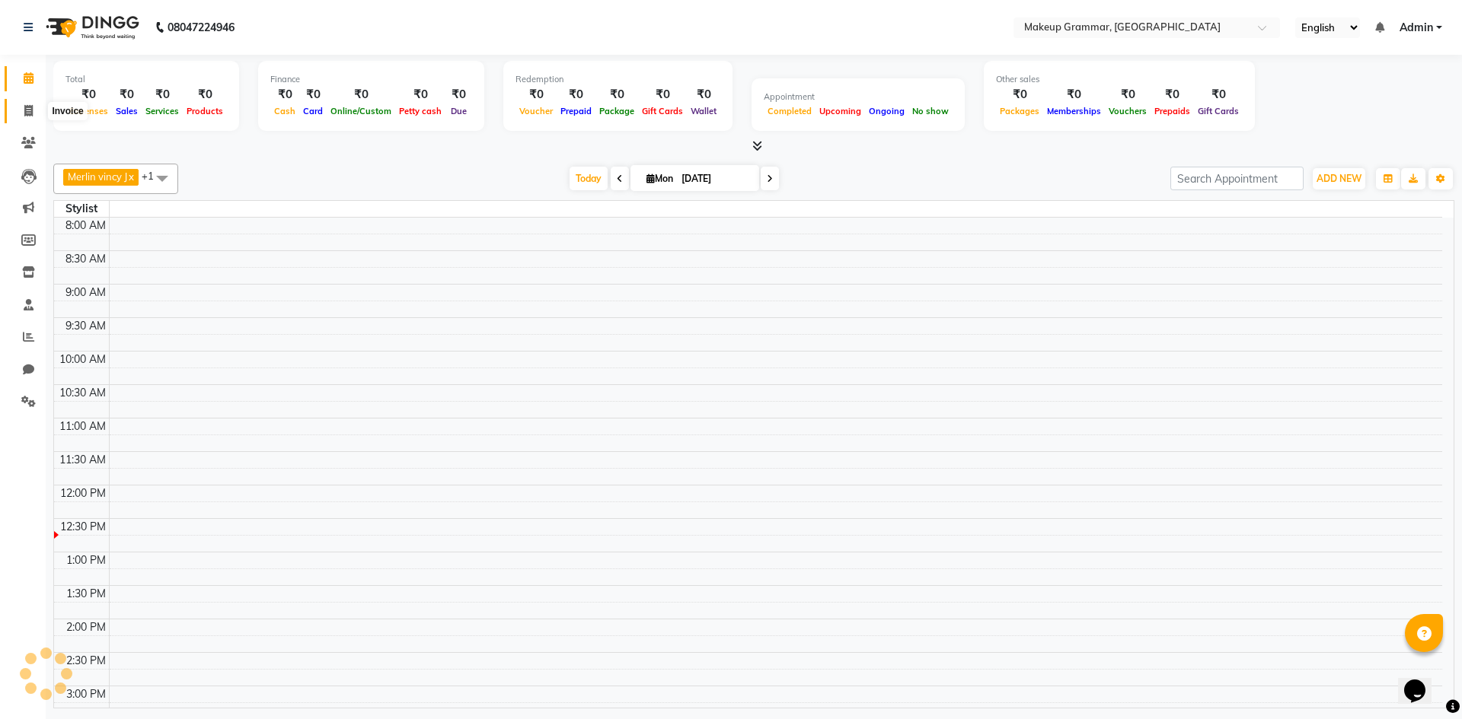
click at [33, 110] on span at bounding box center [28, 112] width 27 height 18
select select "service"
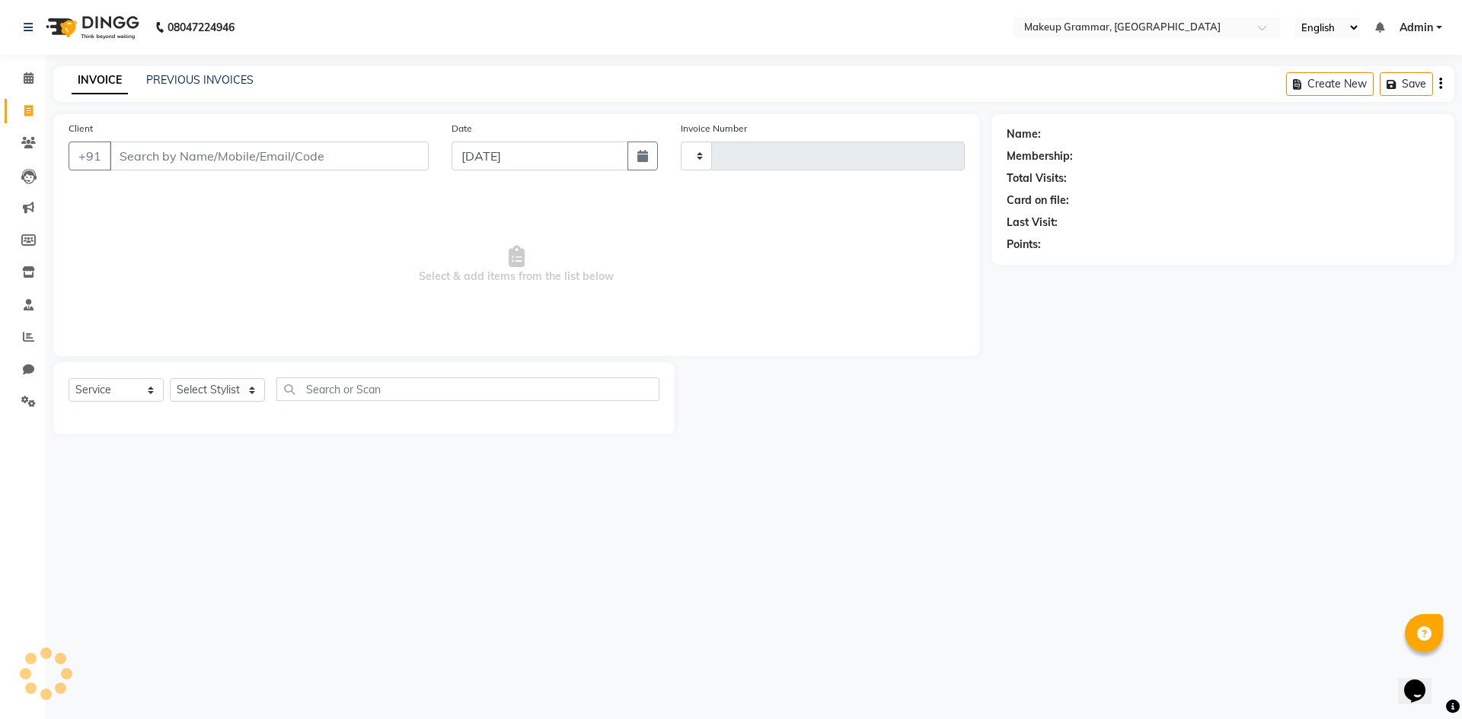
type input "0151"
select select "8477"
